Goal: Navigation & Orientation: Find specific page/section

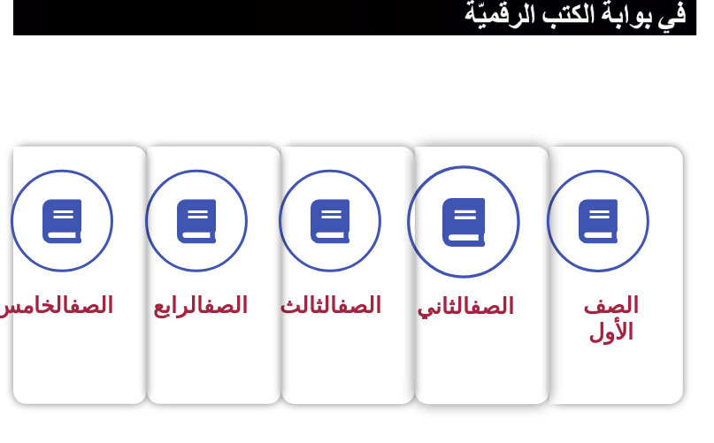
scroll to position [425, 0]
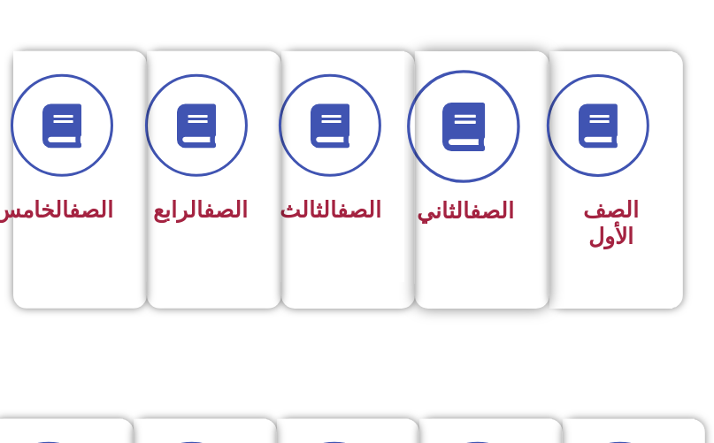
click at [461, 132] on icon at bounding box center [463, 126] width 49 height 49
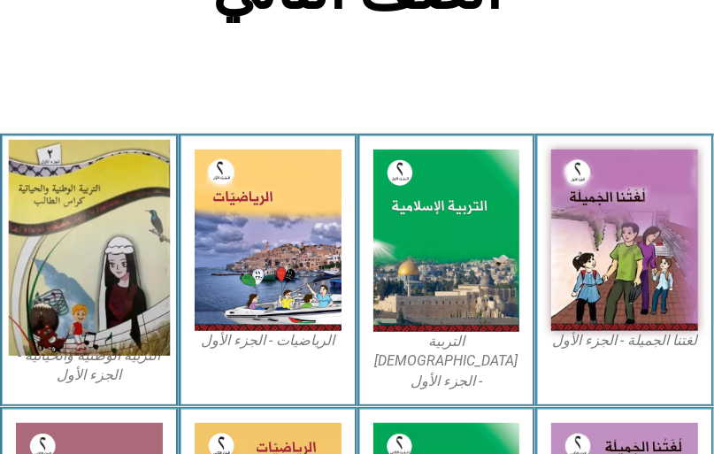
scroll to position [425, 0]
click at [100, 230] on img at bounding box center [89, 248] width 161 height 216
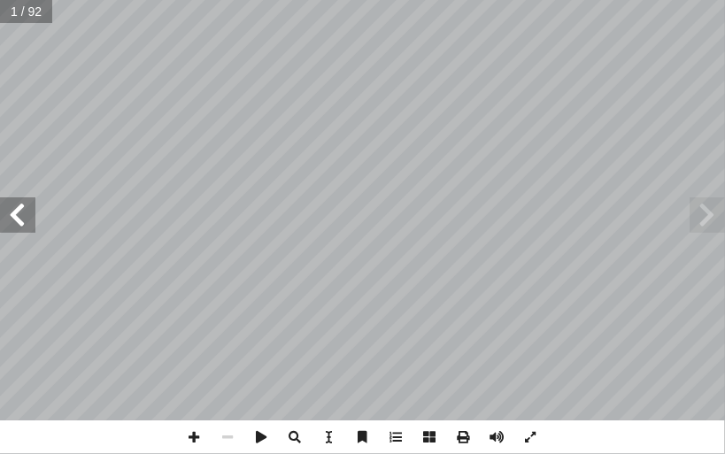
click at [18, 211] on span at bounding box center [17, 214] width 35 height 35
click at [202, 434] on span at bounding box center [195, 437] width 34 height 34
